Goal: Task Accomplishment & Management: Use online tool/utility

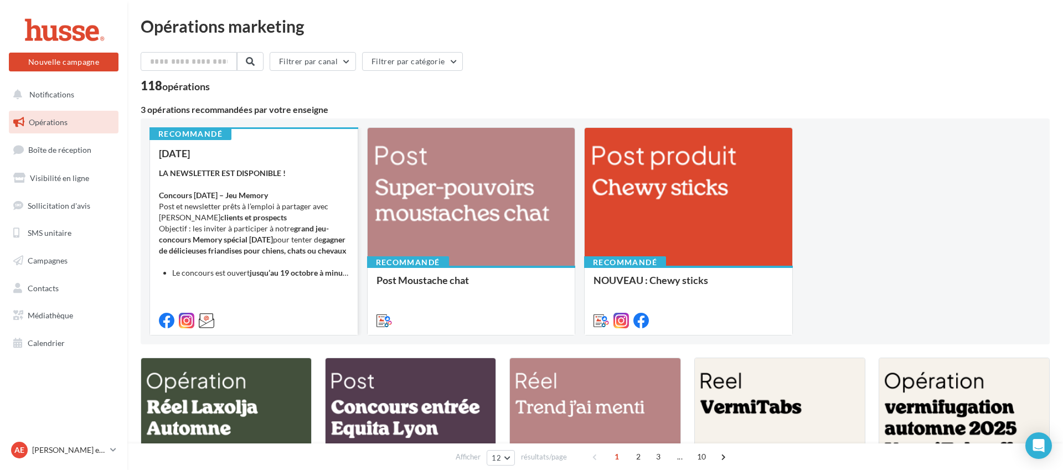
click at [246, 199] on strong "LA NEWSLETTER EST DISPONIBLE ! Concours Halloween – Jeu Memory" at bounding box center [222, 184] width 127 height 32
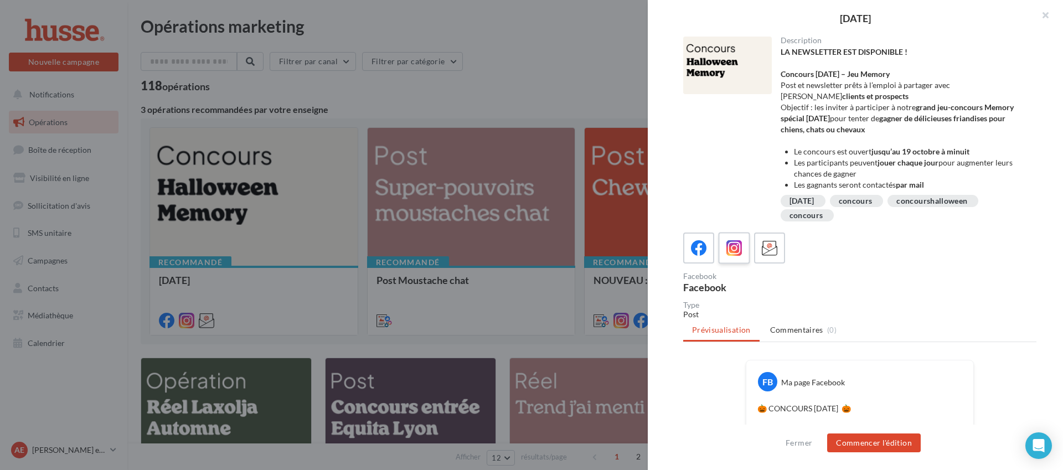
click at [736, 249] on icon at bounding box center [734, 248] width 16 height 16
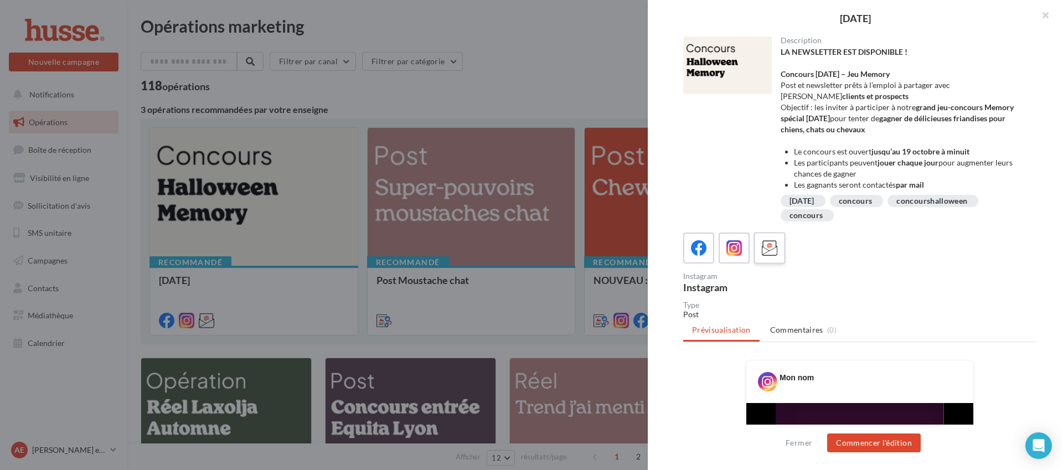
click at [772, 252] on icon at bounding box center [770, 248] width 16 height 16
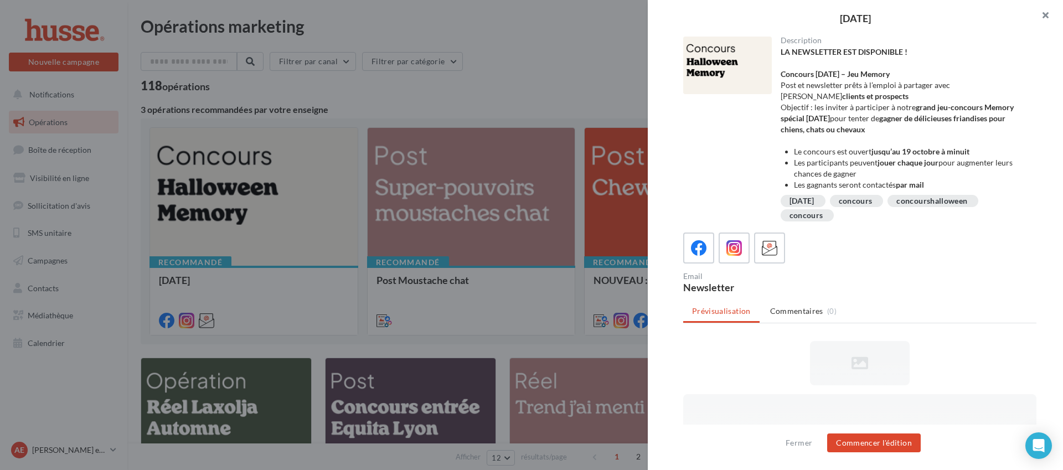
click at [1051, 18] on button "button" at bounding box center [1041, 16] width 44 height 33
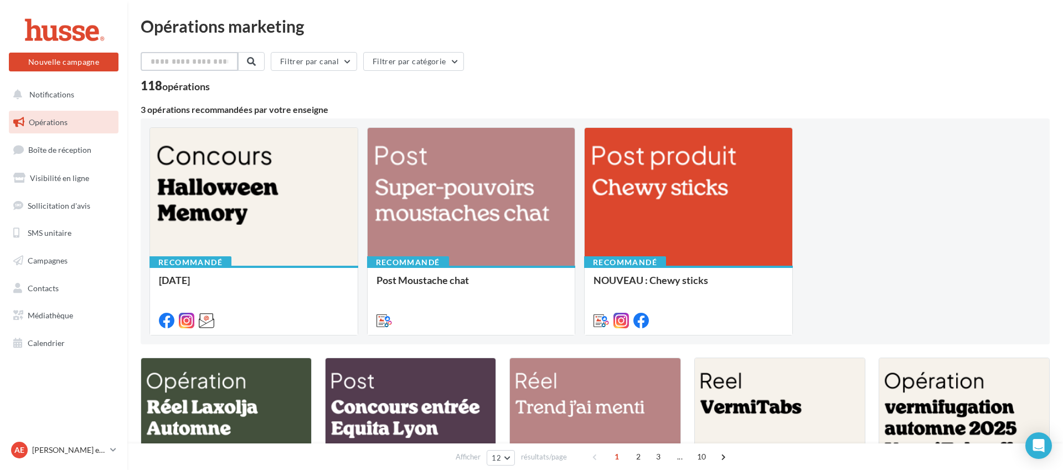
click at [163, 58] on input "text" at bounding box center [189, 61] width 97 height 19
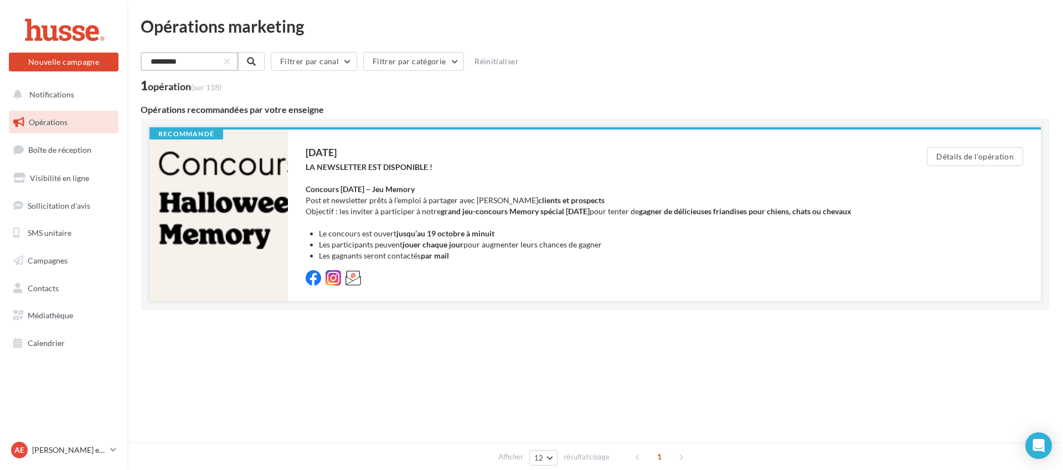
type input "*********"
click at [250, 200] on div at bounding box center [218, 216] width 138 height 172
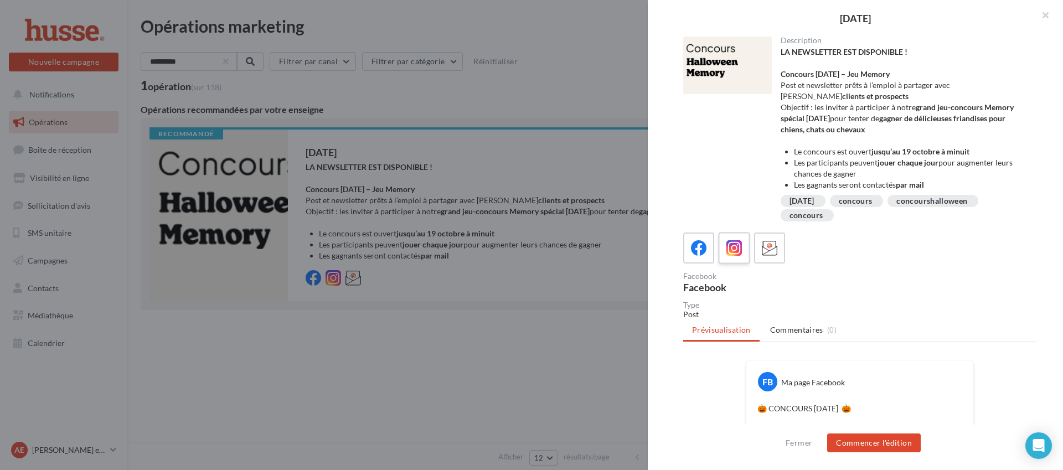
click at [718, 245] on label at bounding box center [734, 248] width 32 height 32
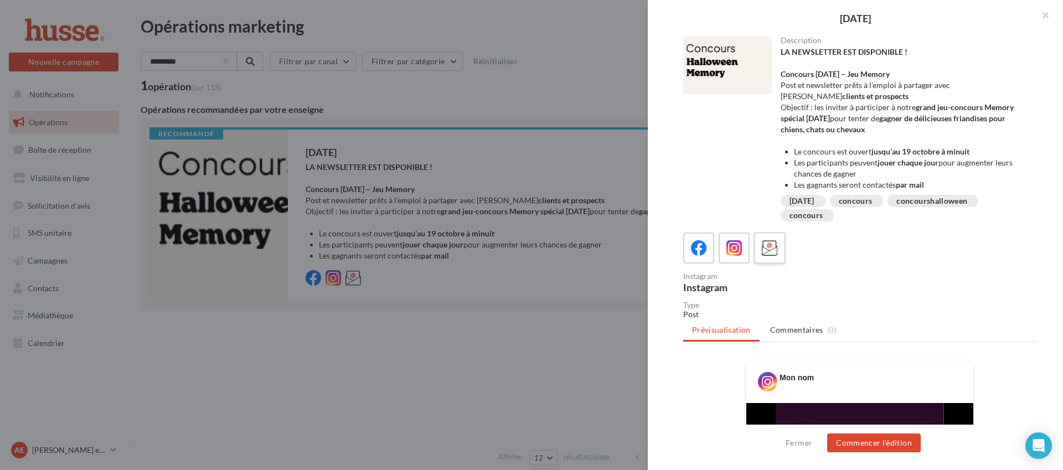
click at [775, 247] on icon at bounding box center [770, 248] width 16 height 16
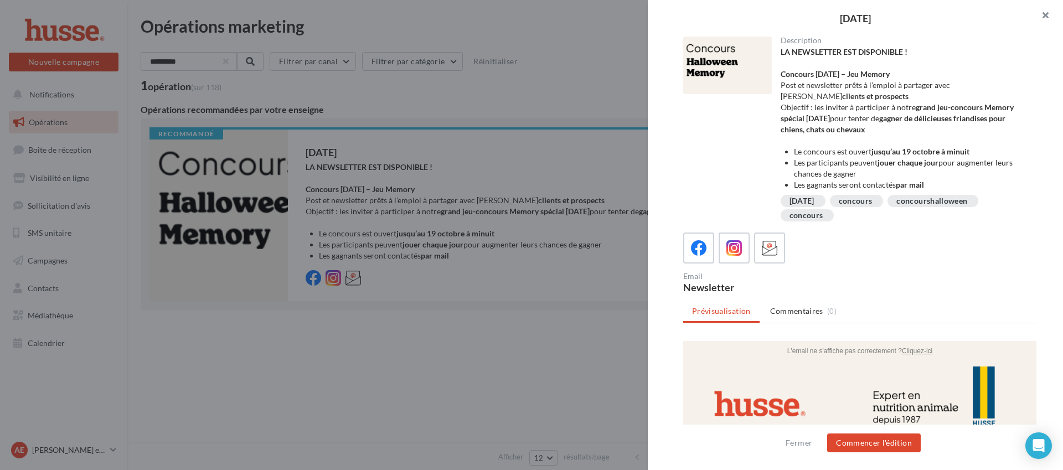
click at [1044, 15] on button "button" at bounding box center [1041, 16] width 44 height 33
